Goal: Task Accomplishment & Management: Manage account settings

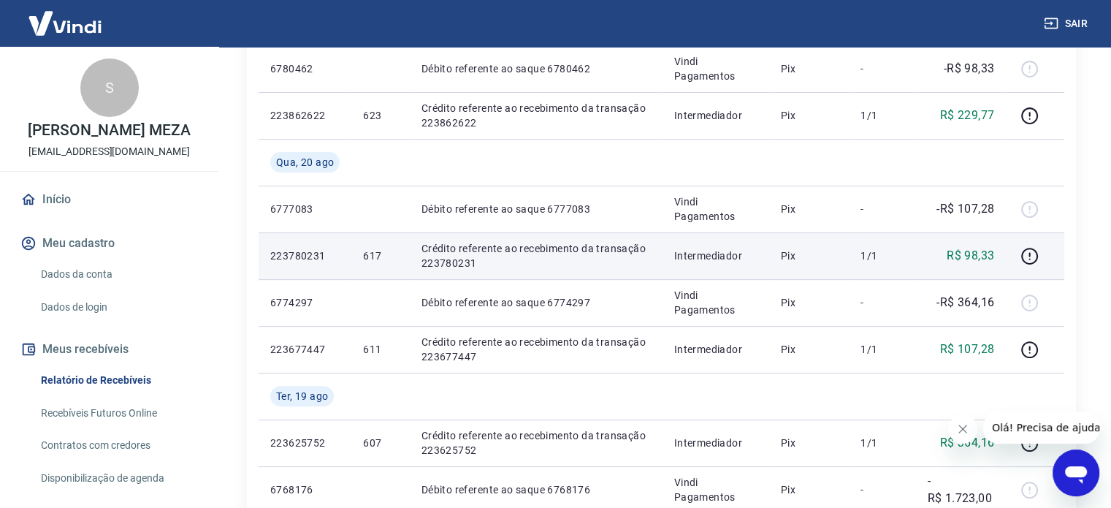
scroll to position [365, 0]
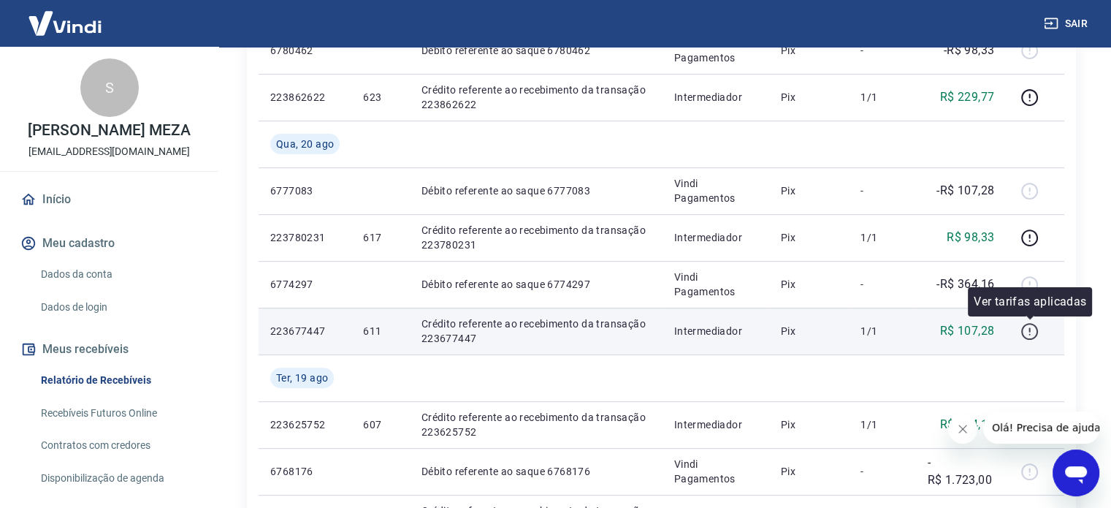
click at [1030, 327] on icon "button" at bounding box center [1029, 329] width 1 height 4
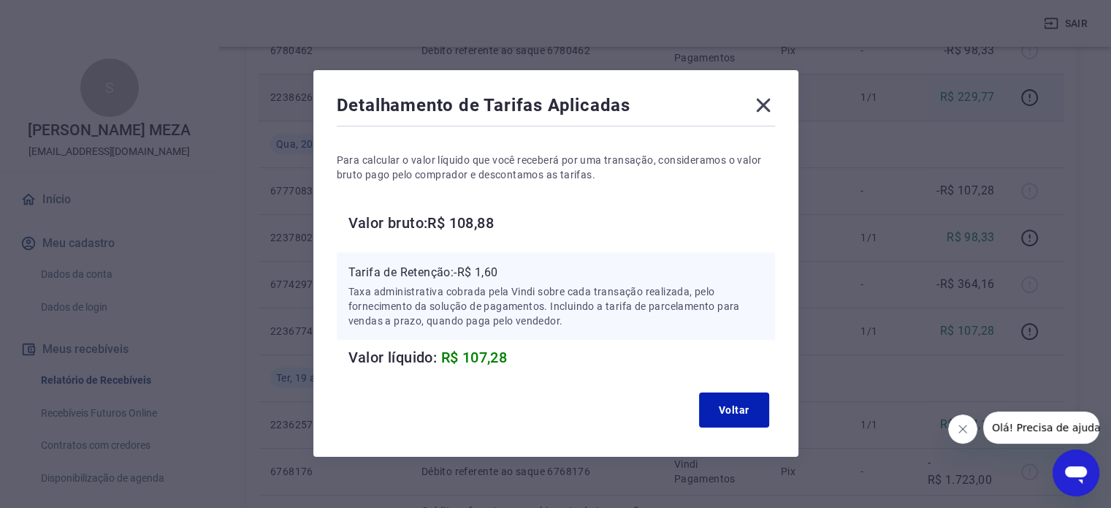
click at [766, 102] on icon at bounding box center [763, 105] width 23 height 23
